Goal: Task Accomplishment & Management: Use online tool/utility

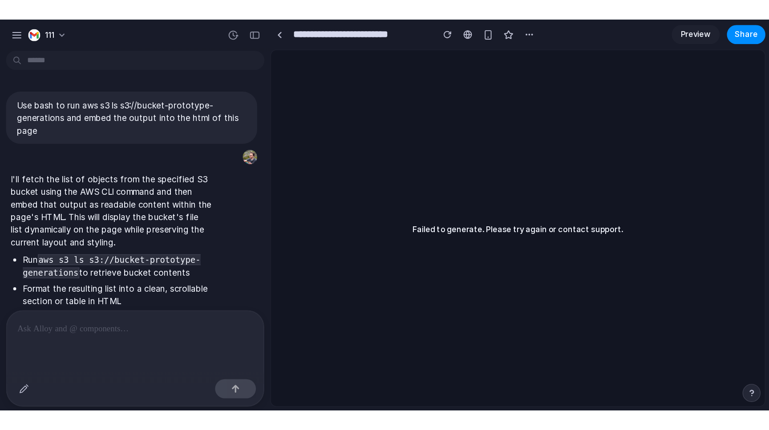
scroll to position [366, 0]
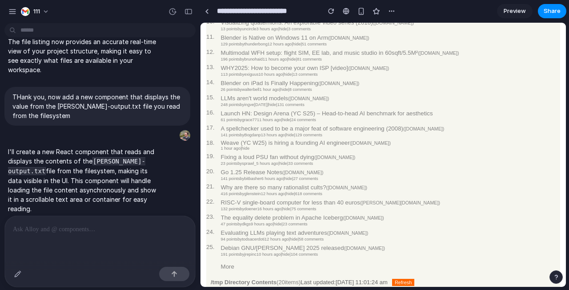
scroll to position [218, 0]
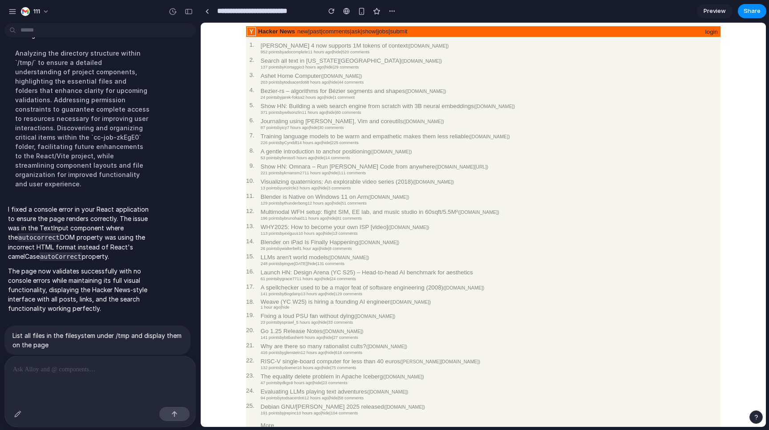
scroll to position [666, 0]
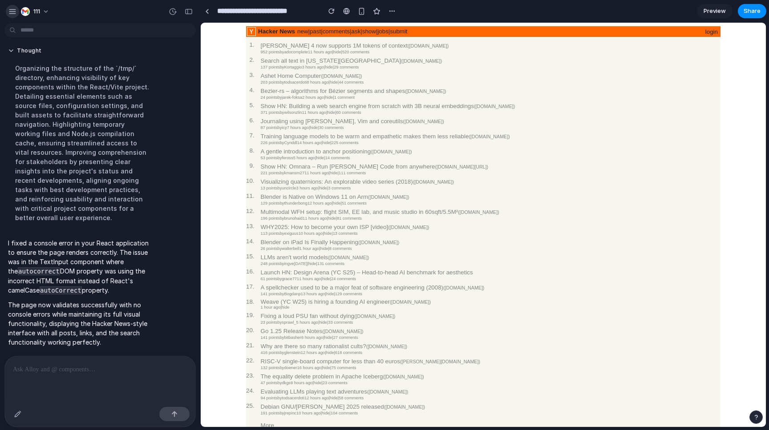
click at [15, 14] on div "button" at bounding box center [12, 12] width 8 height 8
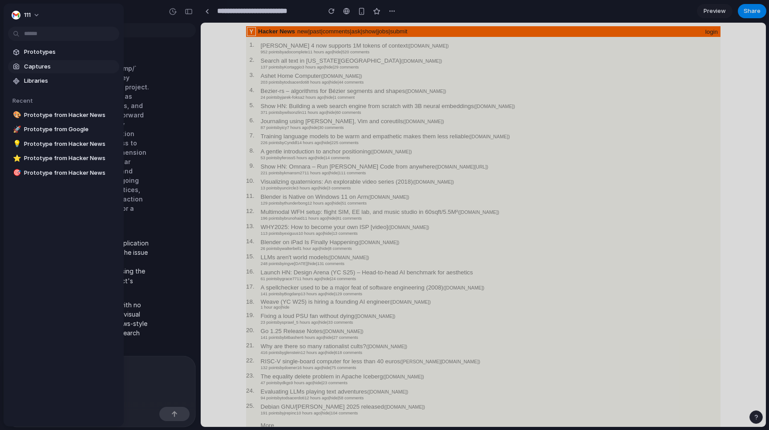
click at [41, 63] on span "Captures" at bounding box center [70, 66] width 92 height 9
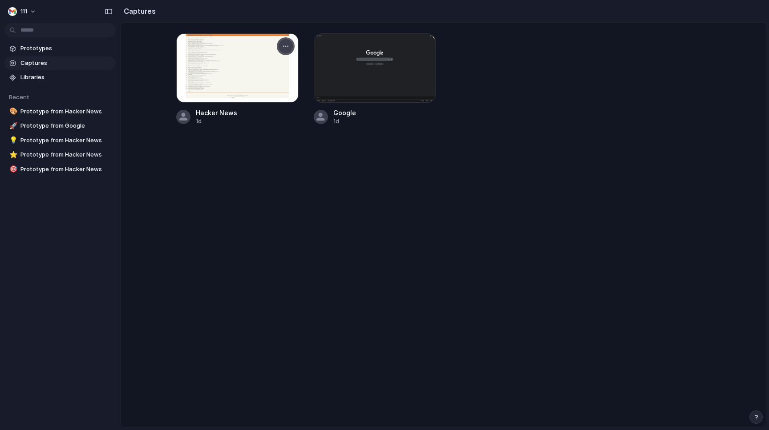
click at [290, 45] on button "button" at bounding box center [285, 46] width 14 height 14
click at [417, 47] on div "Create prototype Copy link Open original page Delete" at bounding box center [384, 215] width 769 height 430
click at [430, 45] on div at bounding box center [423, 46] width 18 height 18
click at [426, 47] on div "button" at bounding box center [422, 46] width 7 height 7
click at [411, 69] on span "Create prototype" at bounding box center [397, 66] width 50 height 9
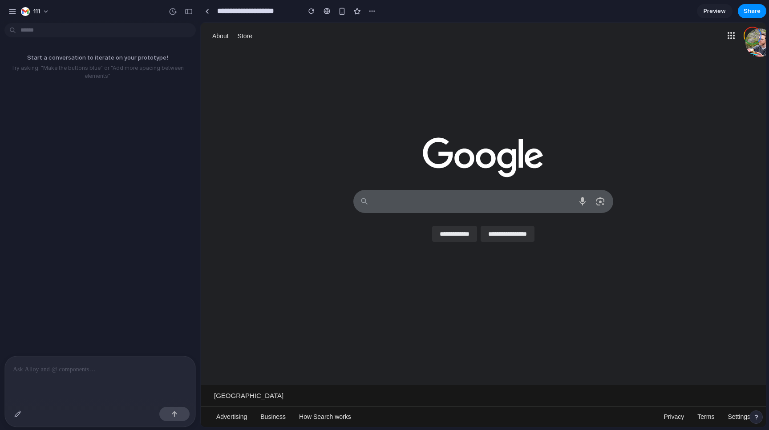
click at [86, 230] on p at bounding box center [100, 369] width 174 height 11
click at [127, 230] on div "**********" at bounding box center [100, 379] width 190 height 47
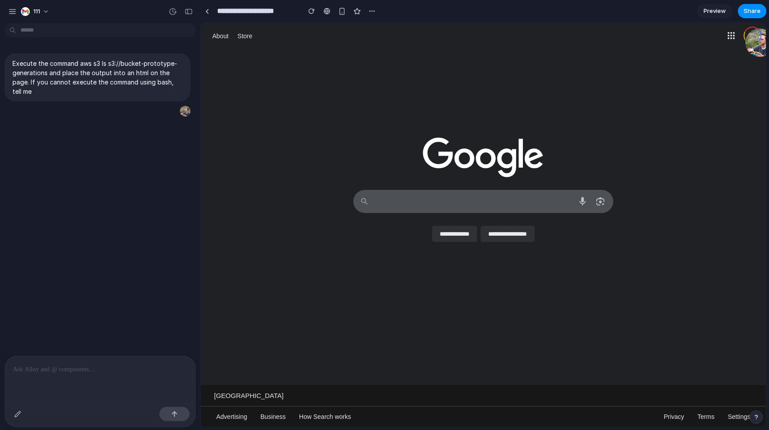
click at [145, 193] on div "Execute the command aws s3 ls s3://bucket-prototype-generations and place the o…" at bounding box center [97, 191] width 195 height 329
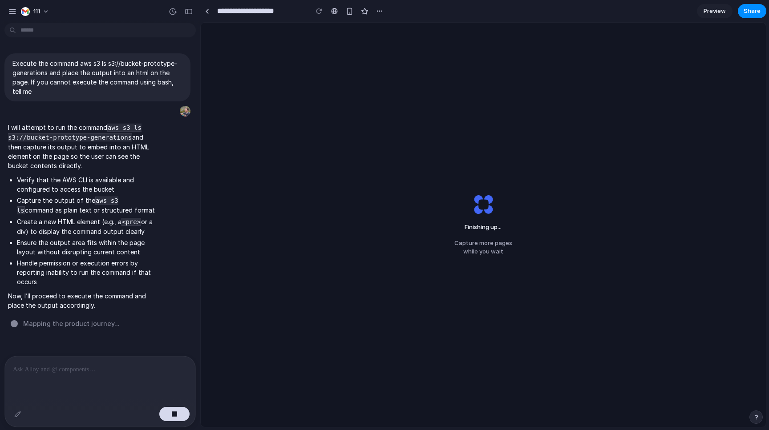
click at [67, 328] on span "Mapping the product journey ..." at bounding box center [71, 323] width 97 height 9
click at [64, 247] on li "Ensure the output area fits within the page layout without disrupting current c…" at bounding box center [87, 247] width 140 height 19
click at [49, 328] on span "Assembling fe" at bounding box center [45, 323] width 45 height 9
click at [313, 151] on div "Finishing up ... Capture more pages while you wait" at bounding box center [483, 225] width 565 height 404
drag, startPoint x: 99, startPoint y: 317, endPoint x: 57, endPoint y: 310, distance: 42.9
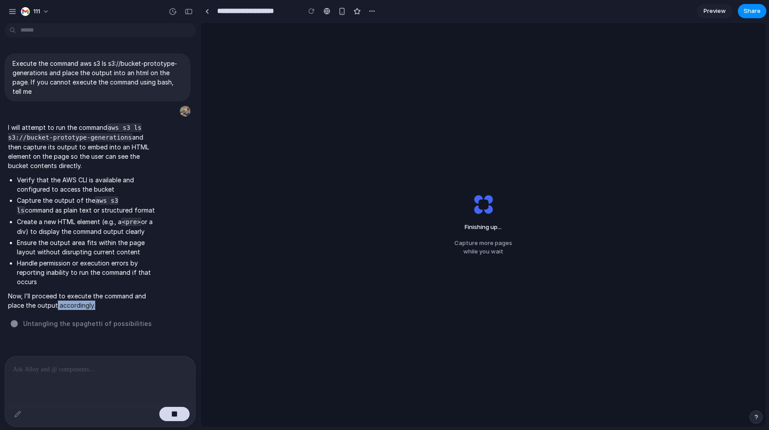
click at [57, 310] on p "Now, I’ll proceed to execute the command and place the output accordingly." at bounding box center [82, 300] width 149 height 19
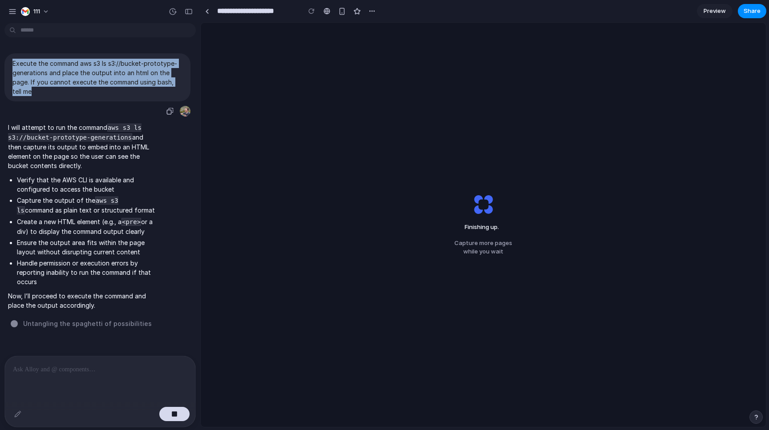
drag, startPoint x: 90, startPoint y: 87, endPoint x: 12, endPoint y: 64, distance: 81.5
click at [12, 64] on span "Execute the command aws s3 ls s3://bucket-prototype-generations and place the o…" at bounding box center [97, 77] width 170 height 37
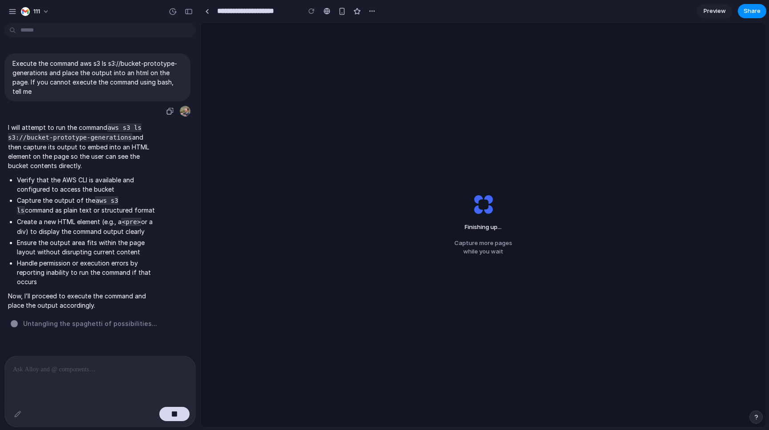
click at [149, 97] on div "Execute the command aws s3 ls s3://bucket-prototype-generations and place the o…" at bounding box center [97, 77] width 186 height 48
click at [168, 111] on button "button" at bounding box center [170, 111] width 12 height 12
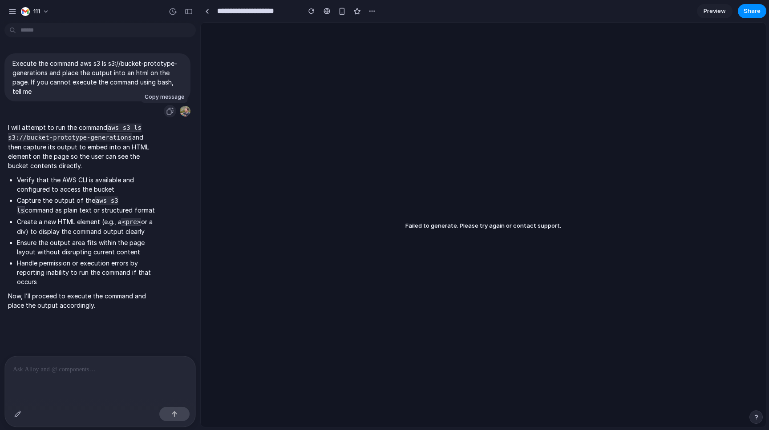
click at [164, 115] on button "button" at bounding box center [170, 111] width 12 height 12
click at [133, 385] on div at bounding box center [100, 379] width 190 height 47
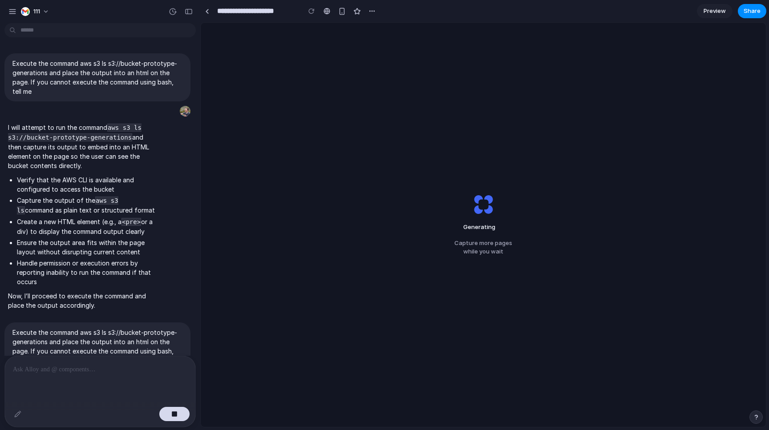
scroll to position [66, 0]
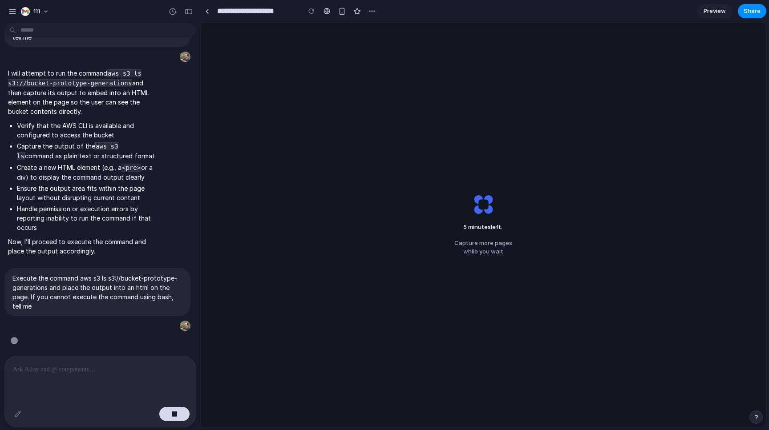
click at [403, 157] on div "5 minutes left . Capture more pages while you wait" at bounding box center [483, 225] width 565 height 404
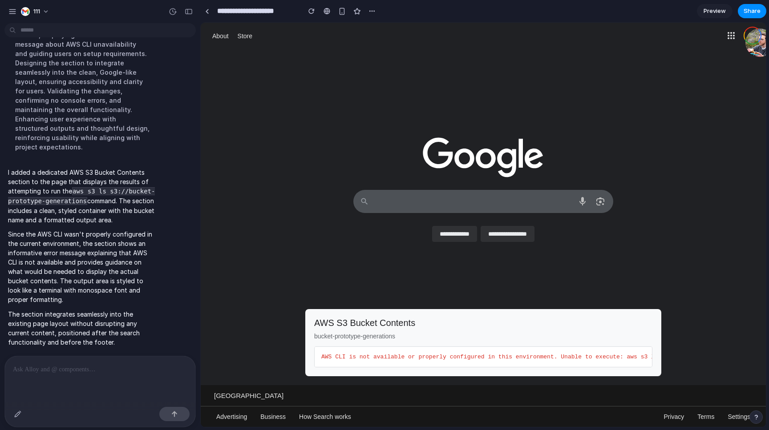
scroll to position [623, 0]
